Goal: Task Accomplishment & Management: Manage account settings

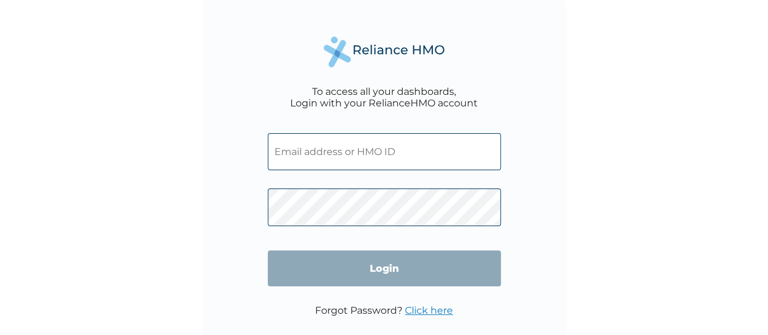
type input "muh/10054/a"
click at [353, 157] on input "muh/10054/a" at bounding box center [384, 151] width 233 height 37
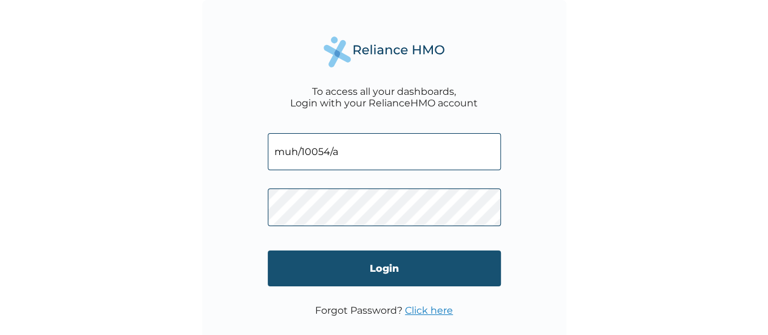
click at [301, 265] on input "Login" at bounding box center [384, 268] width 233 height 36
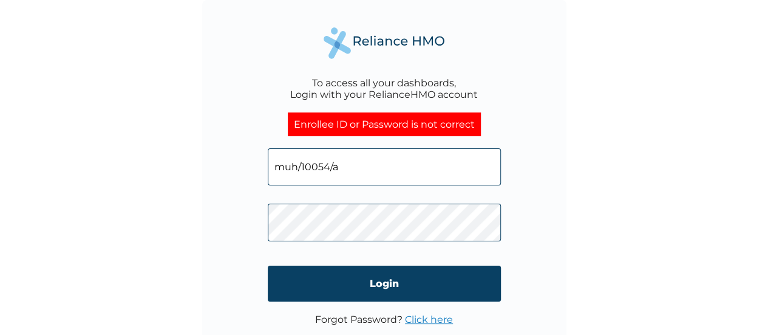
click at [363, 168] on input "muh/10054/a" at bounding box center [384, 166] width 233 height 37
type input "MUH/10054/A"
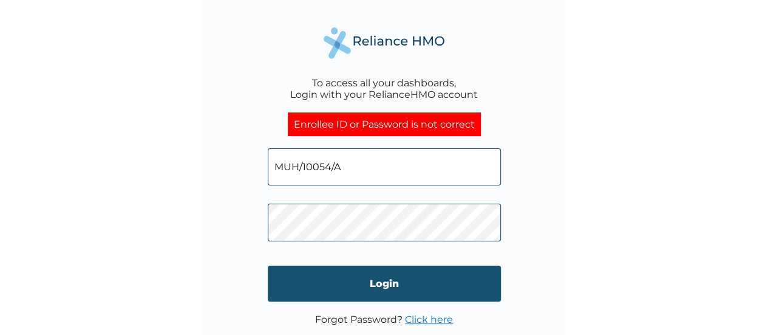
click at [378, 282] on input "Login" at bounding box center [384, 283] width 233 height 36
